Goal: Check status

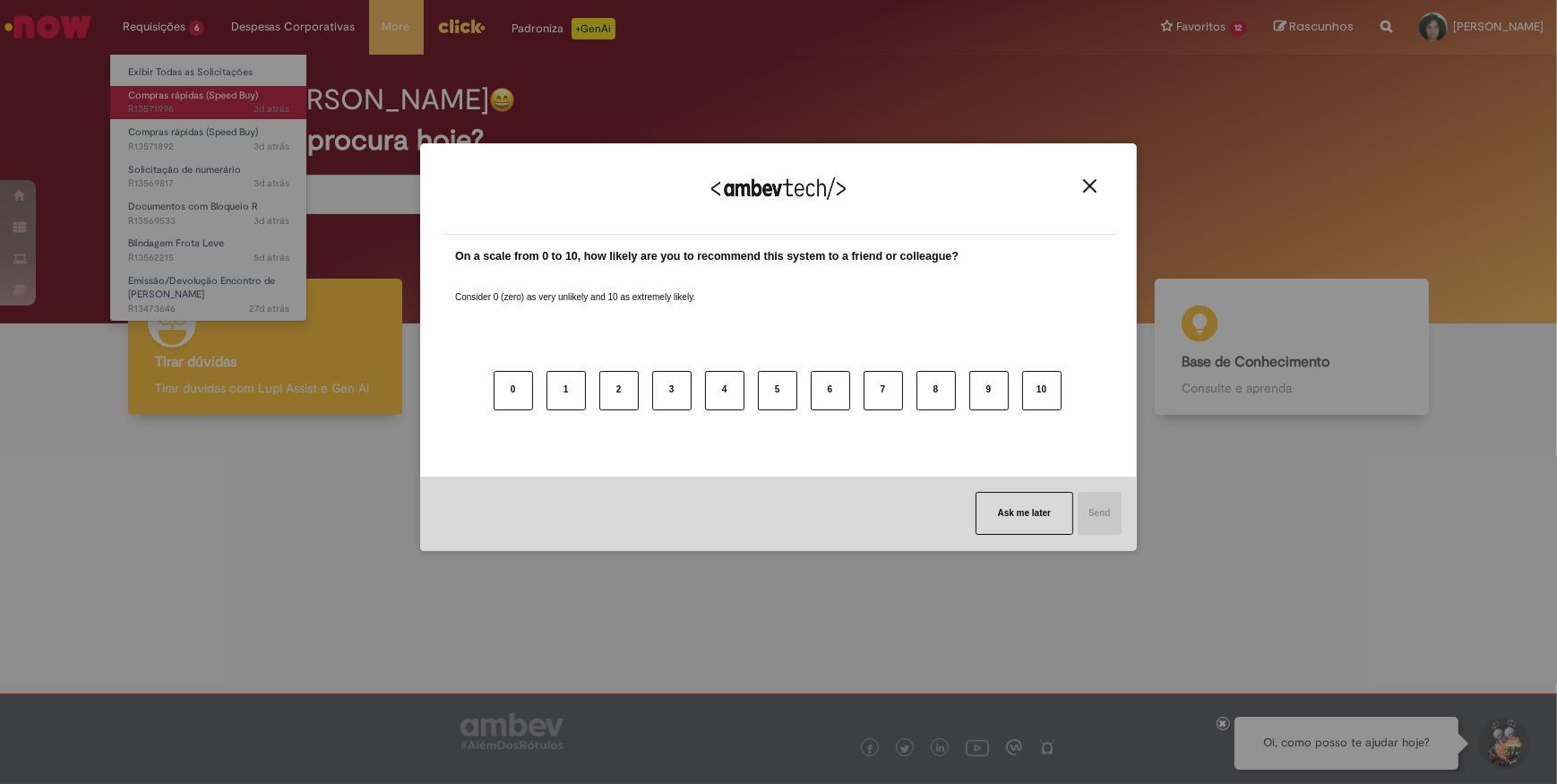
click at [172, 94] on body "Pular para o conteúdo da página Requisições 6 Exibir Todas as Solicitações Comp…" at bounding box center [778, 392] width 1557 height 784
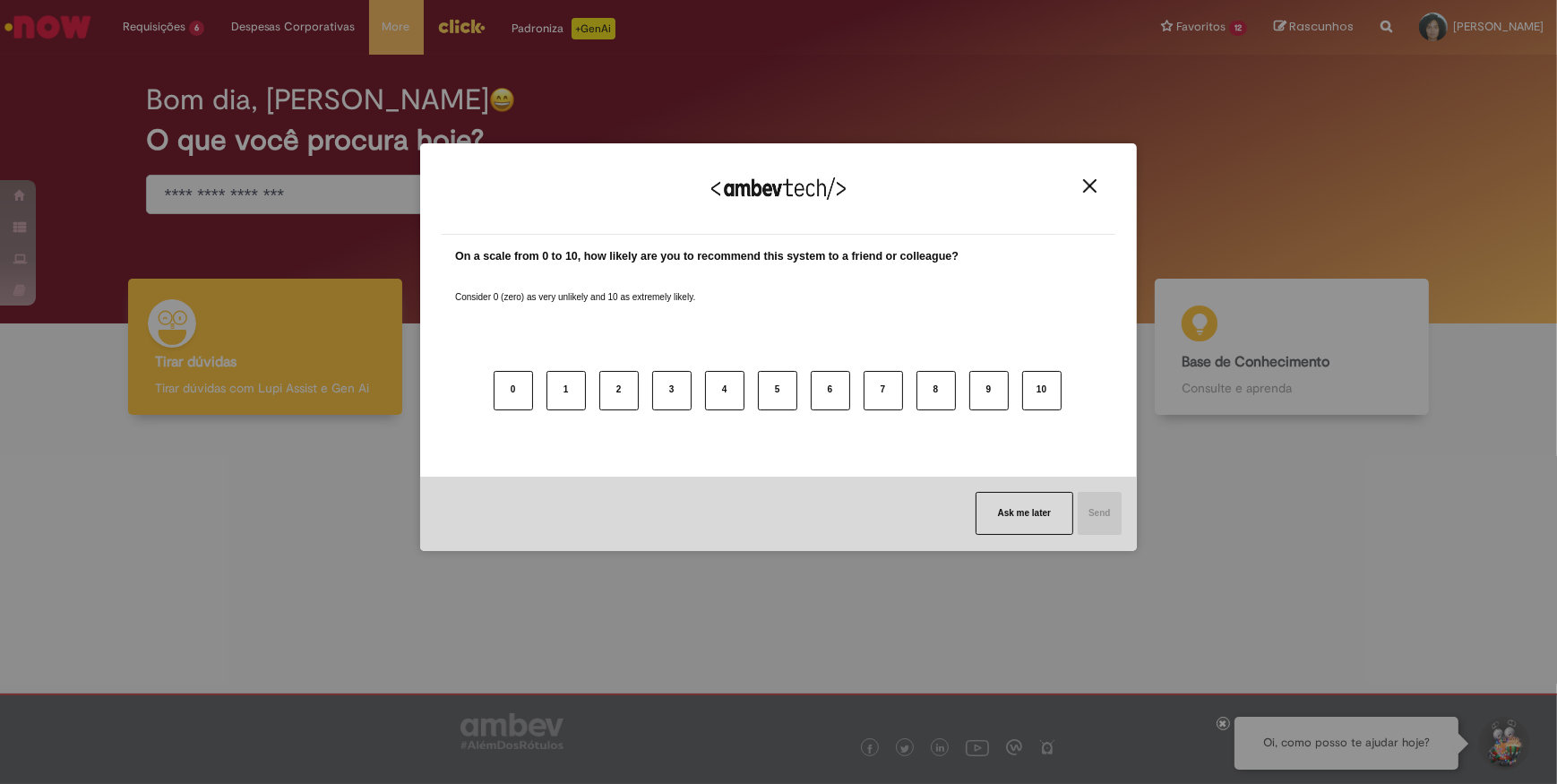
click at [1086, 183] on img "Close" at bounding box center [1090, 186] width 14 height 14
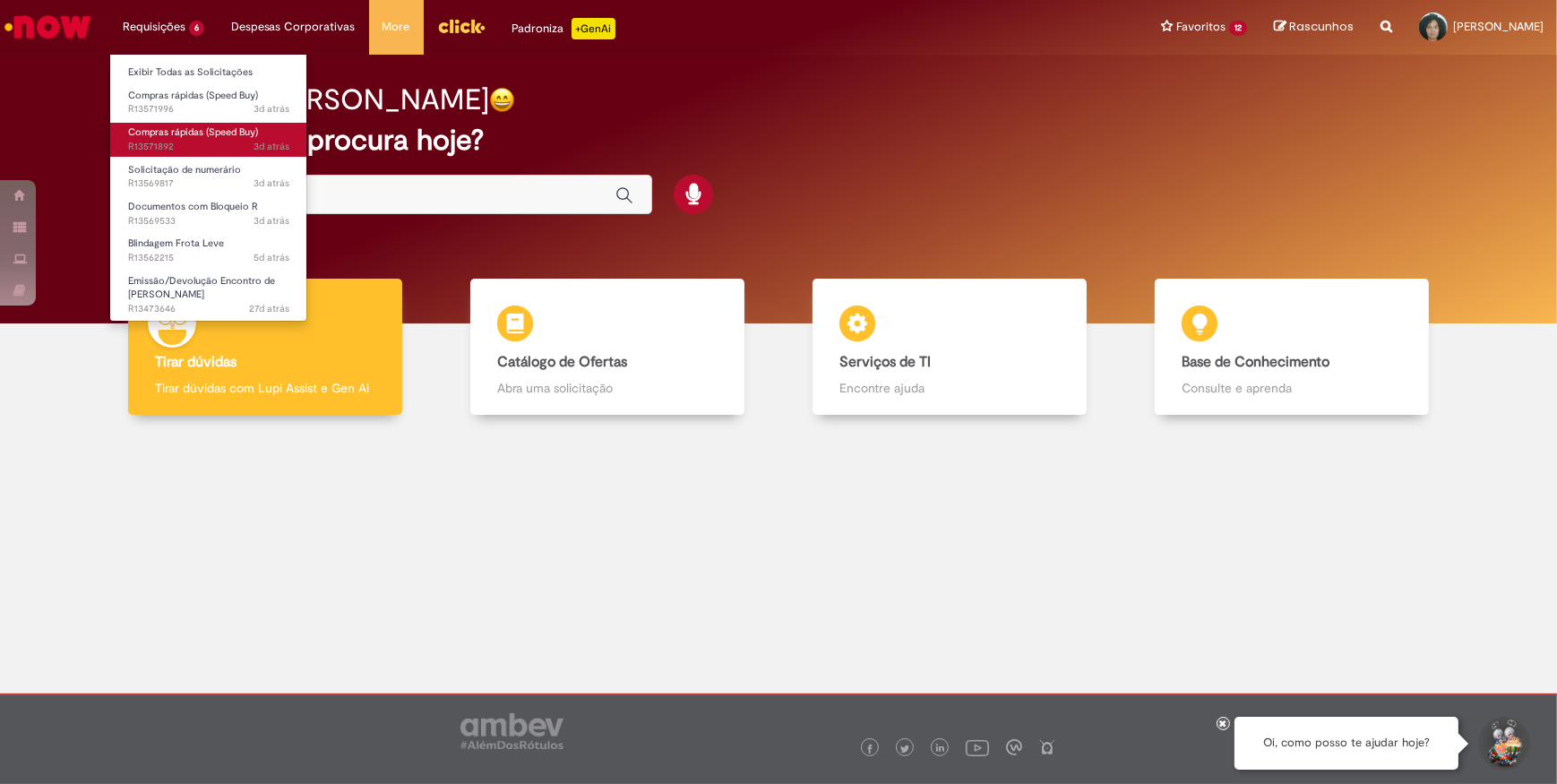
click at [175, 137] on span "Compras rápidas (Speed Buy)" at bounding box center [193, 132] width 130 height 14
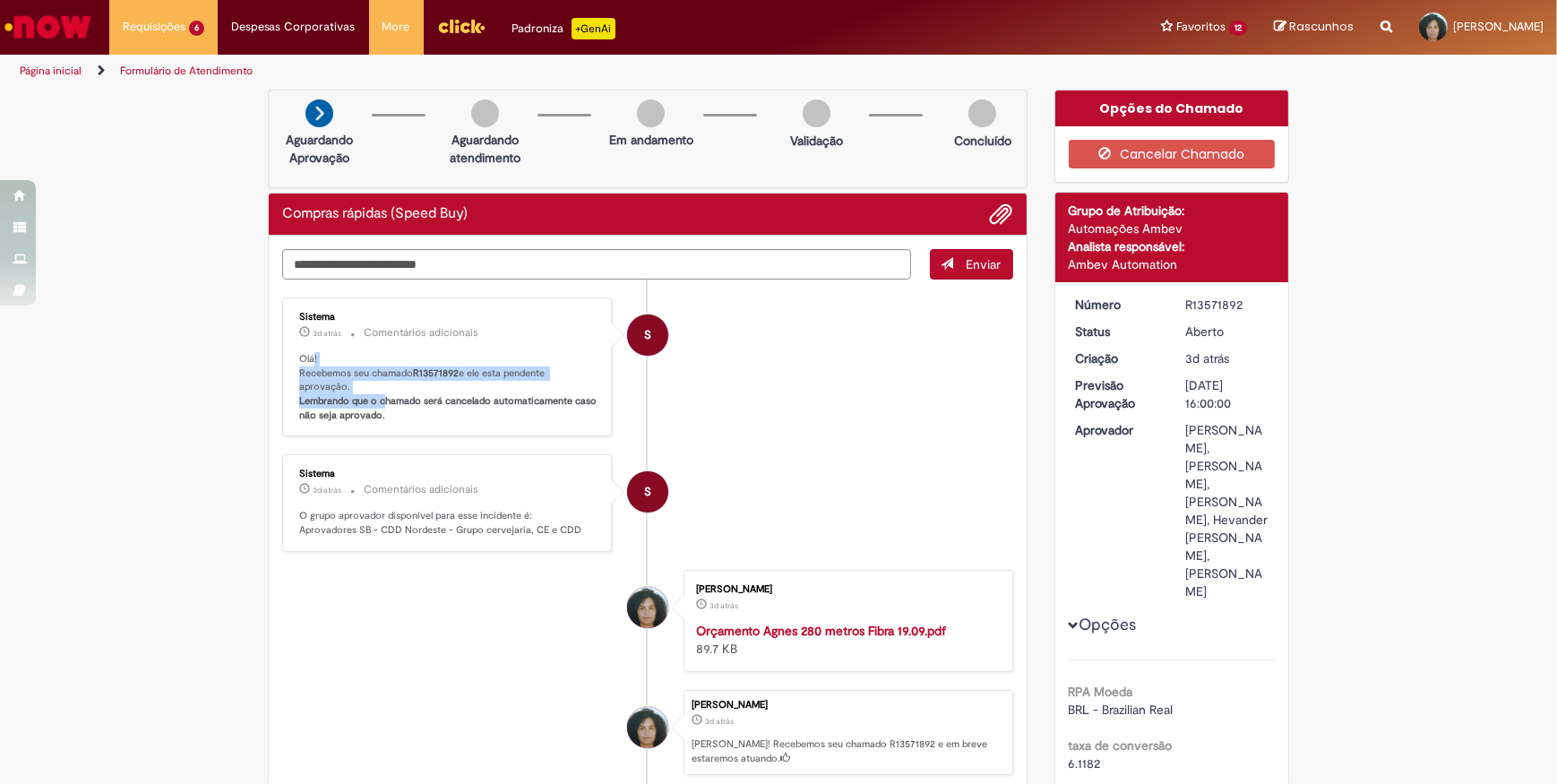
drag, startPoint x: 306, startPoint y: 363, endPoint x: 378, endPoint y: 404, distance: 82.9
click at [378, 404] on p "Olá! Recebemos seu chamado R13571892 e ele esta pendente aprovação. Lembrando q…" at bounding box center [448, 388] width 298 height 71
drag, startPoint x: 378, startPoint y: 404, endPoint x: 832, endPoint y: 428, distance: 454.6
click at [832, 428] on li "S Sistema 3d atrás 3 dias atrás Comentários adicionais Olá! Recebemos seu chama…" at bounding box center [648, 367] width 731 height 140
drag, startPoint x: 1072, startPoint y: 305, endPoint x: 1242, endPoint y: 302, distance: 170.0
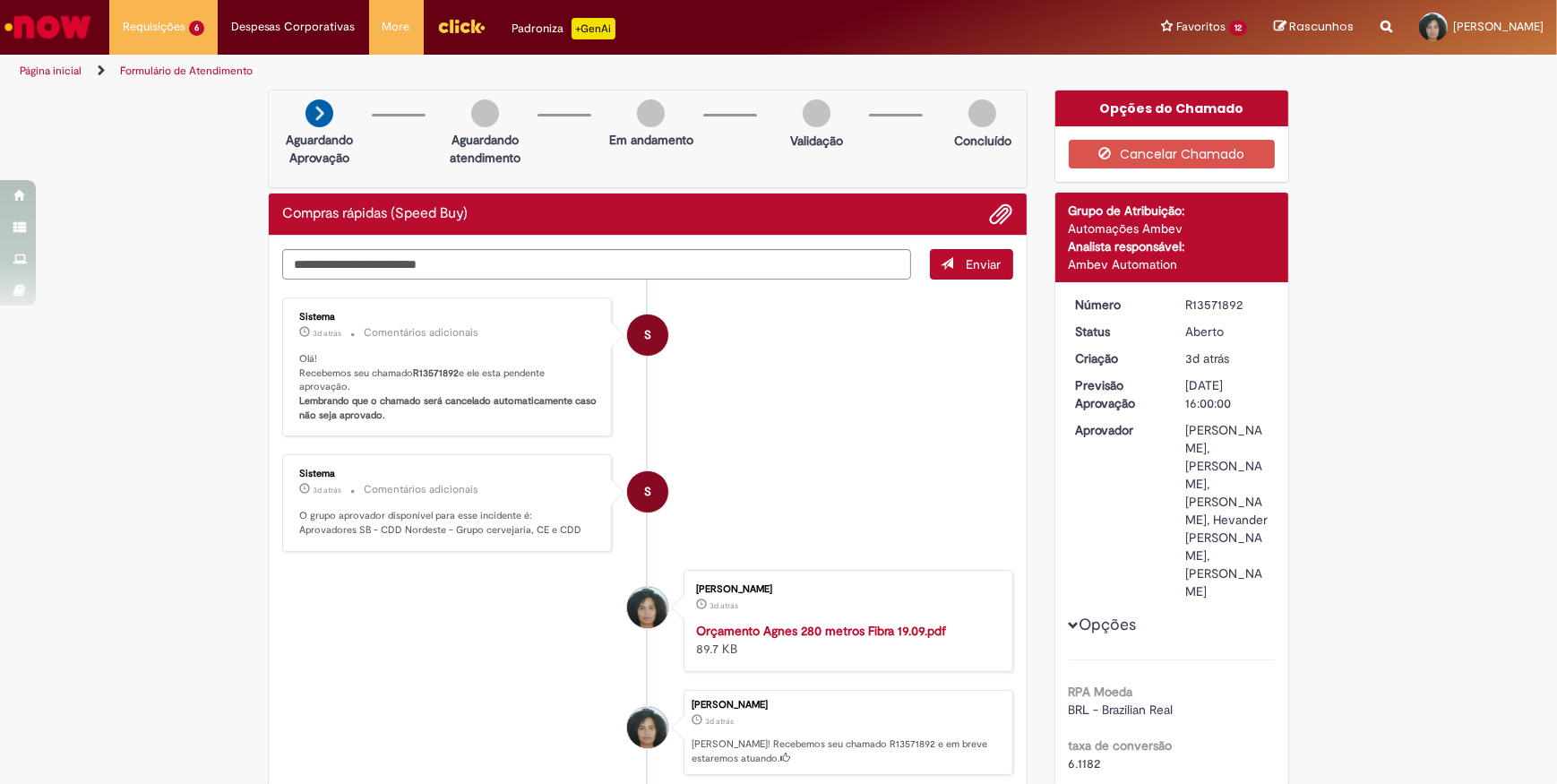
click at [1242, 295] on dl "Número R13571892 Status [GEOGRAPHIC_DATA] Criação 3d atrás 3 dias atrás Previsã…" at bounding box center [1173, 295] width 220 height 0
copy dl "Número R13571892"
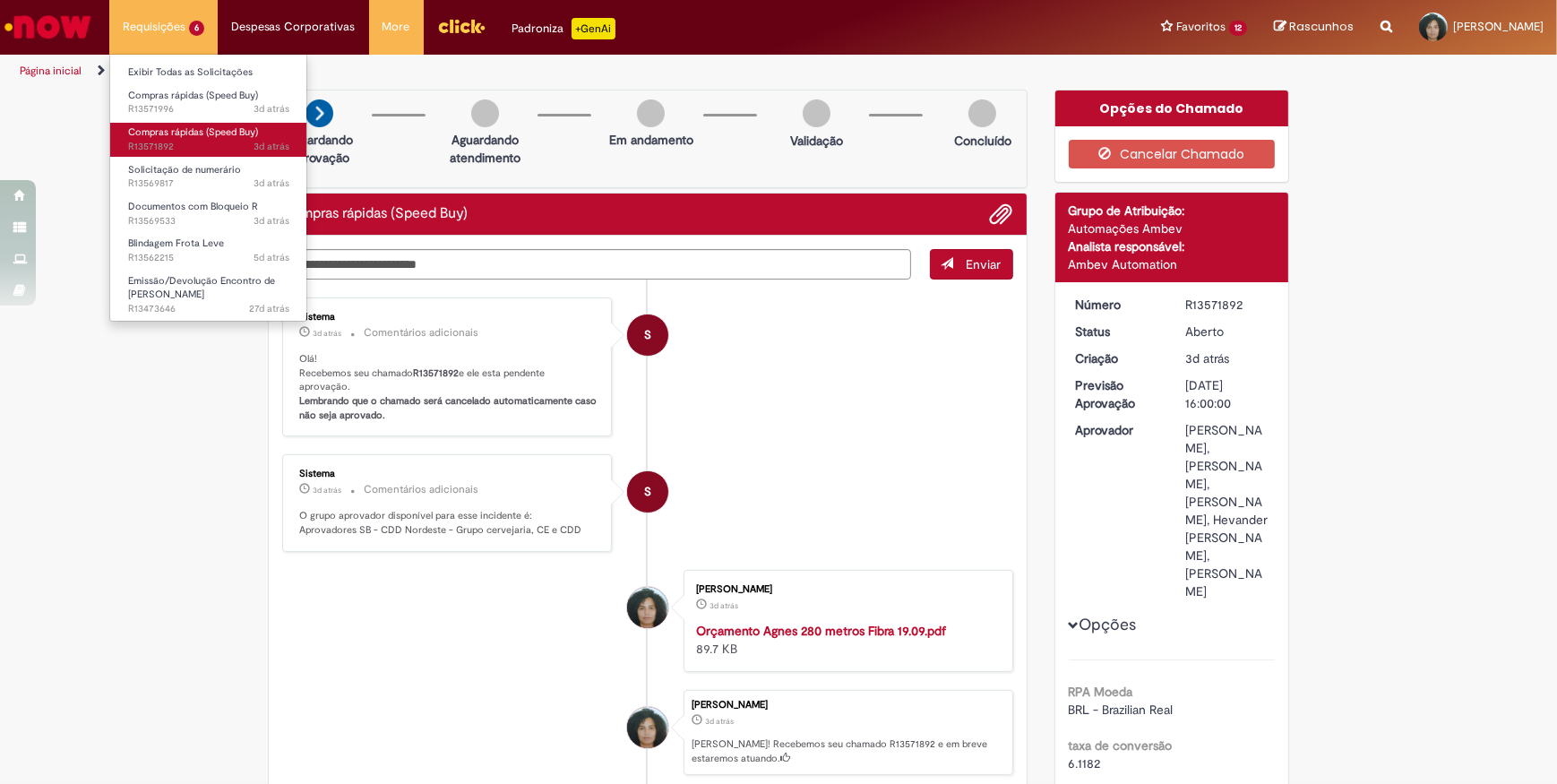
click at [188, 129] on span "Compras rápidas (Speed Buy)" at bounding box center [193, 132] width 130 height 14
click at [238, 145] on span "3d atrás 3 dias atrás R13571892" at bounding box center [209, 147] width 161 height 15
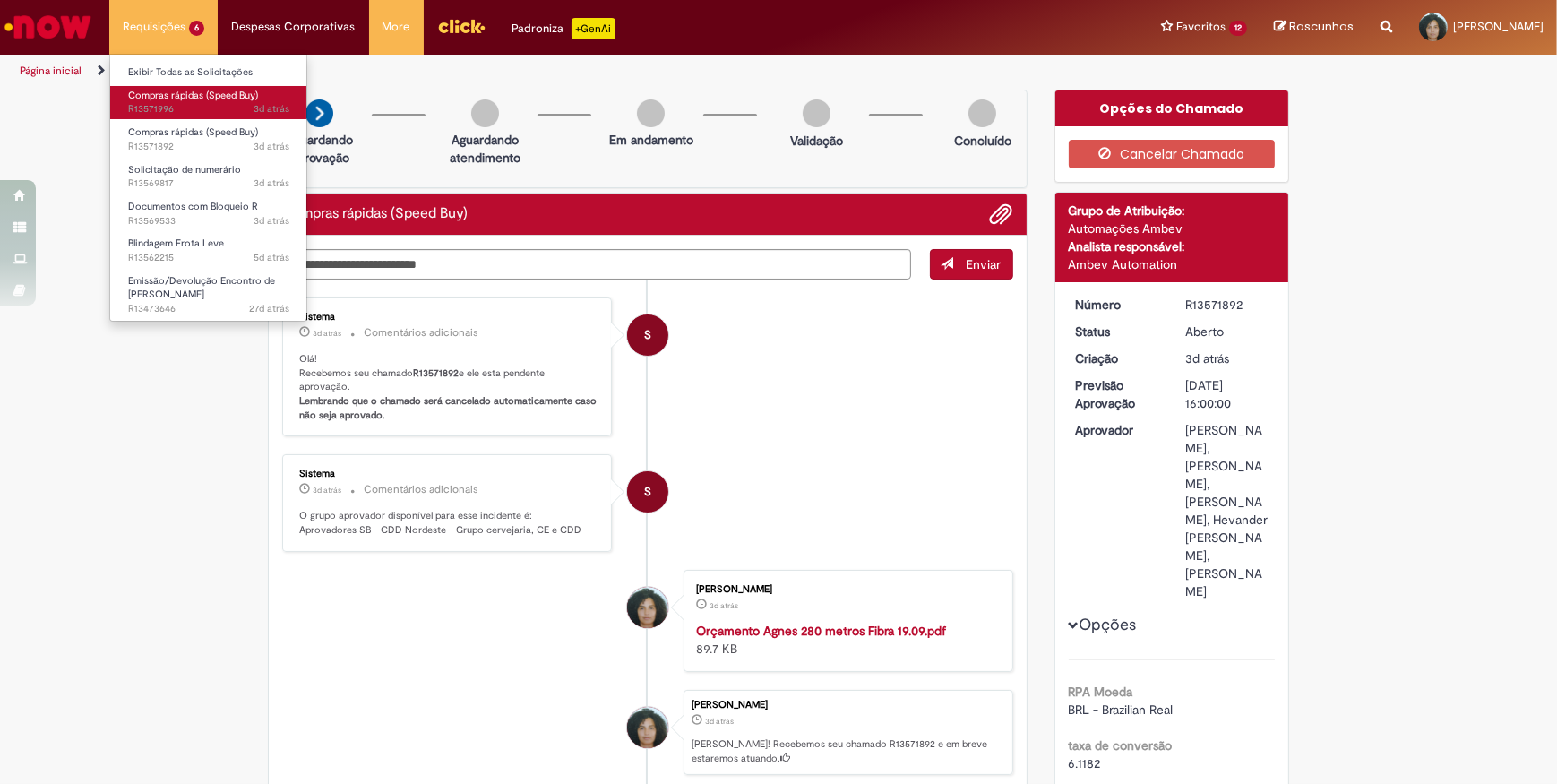
click at [197, 94] on span "Compras rápidas (Speed Buy)" at bounding box center [193, 95] width 130 height 14
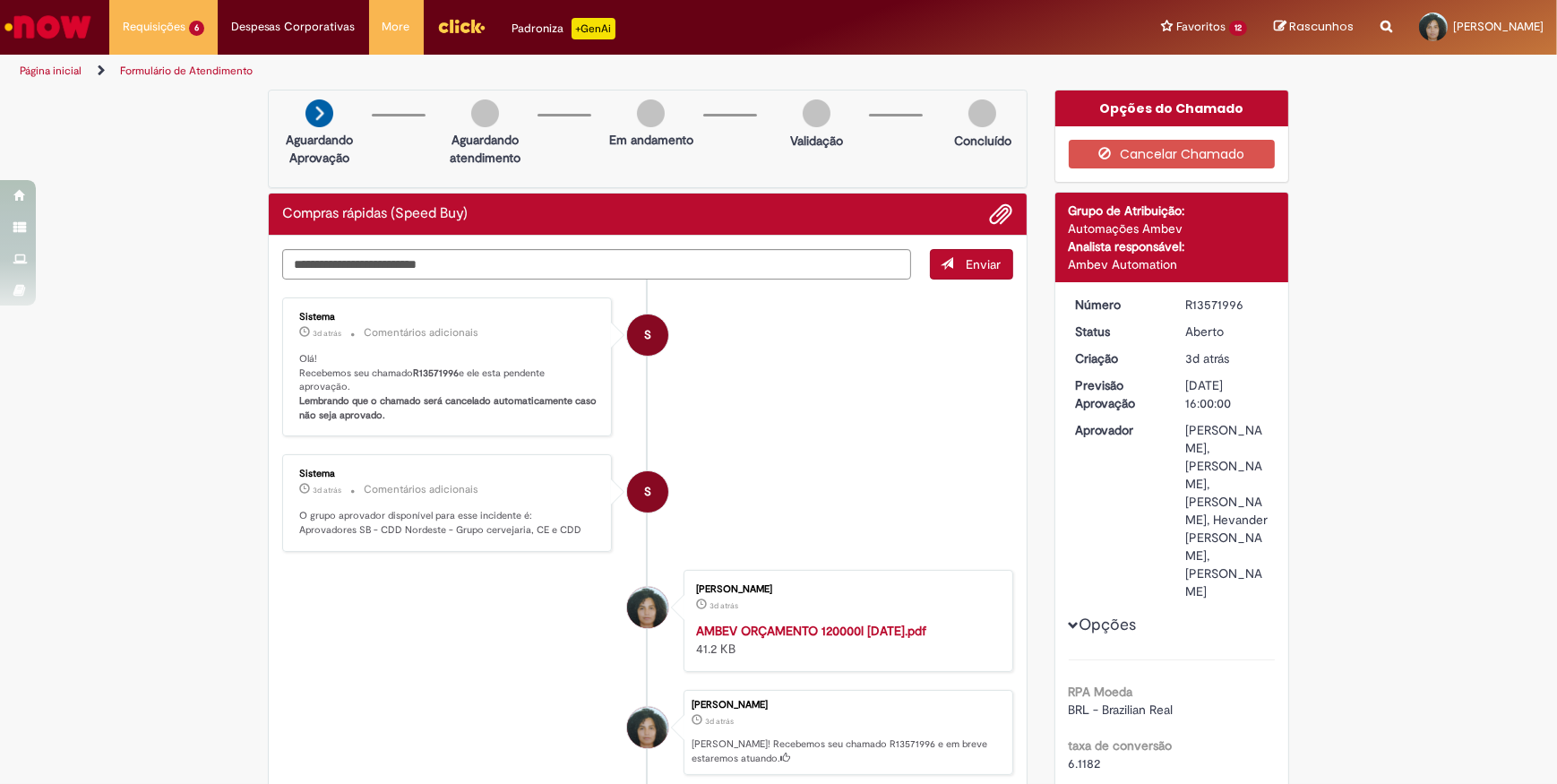
drag, startPoint x: 1067, startPoint y: 305, endPoint x: 1248, endPoint y: 302, distance: 181.0
click at [1248, 295] on dl "Número R13571996 Status [GEOGRAPHIC_DATA] Criação 3d atrás 3 dias atrás Previsã…" at bounding box center [1173, 295] width 220 height 0
copy dl "Número R13571996"
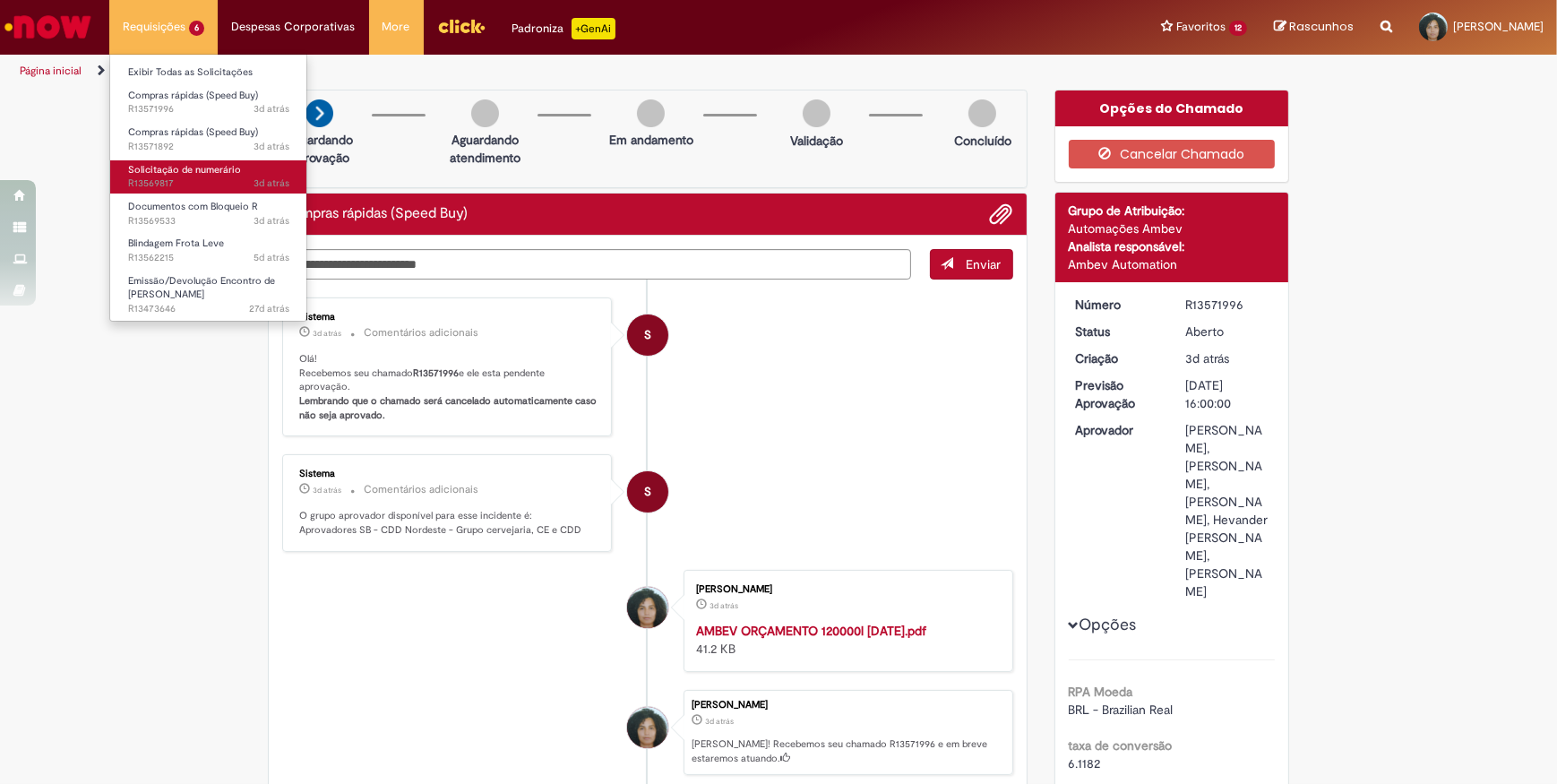
click at [181, 174] on span "Solicitação de numerário" at bounding box center [184, 170] width 113 height 14
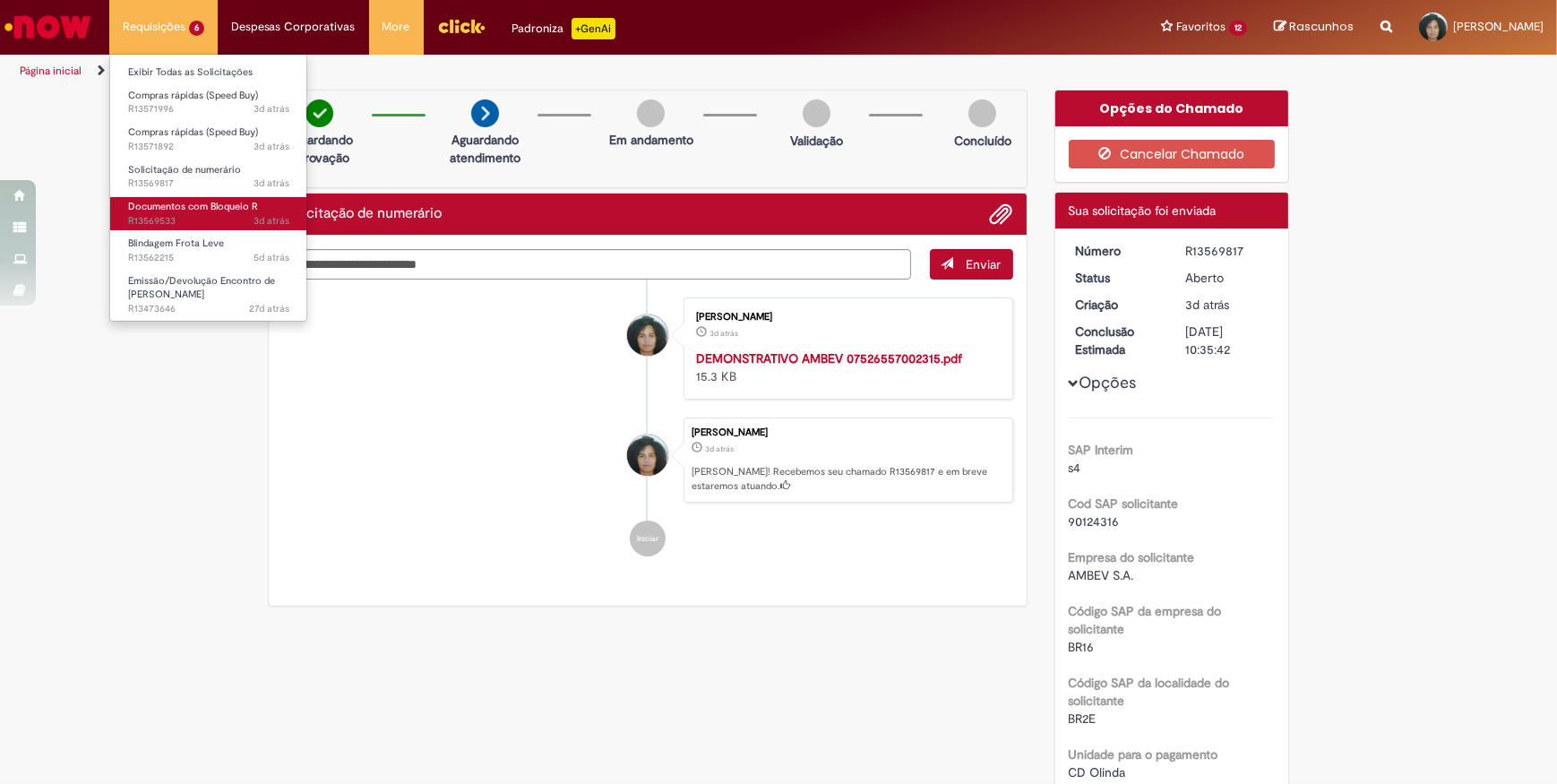
click at [183, 206] on span "Documentos com Bloqueio R" at bounding box center [193, 207] width 130 height 14
